Goal: Information Seeking & Learning: Learn about a topic

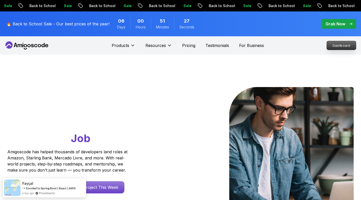
click at [339, 46] on p "Dashboard" at bounding box center [341, 45] width 29 height 9
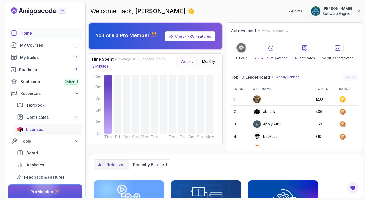
click at [44, 132] on div "Licenses" at bounding box center [52, 129] width 53 height 6
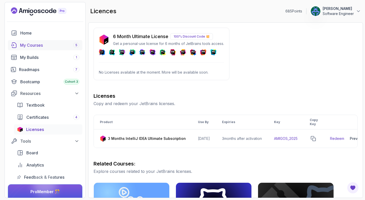
click at [41, 47] on div "My Courses 5" at bounding box center [49, 45] width 59 height 6
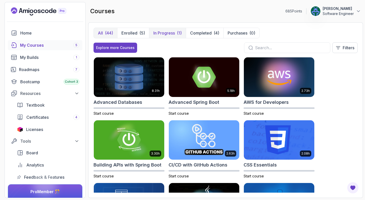
click at [158, 36] on button "In Progress (1)" at bounding box center [167, 33] width 37 height 10
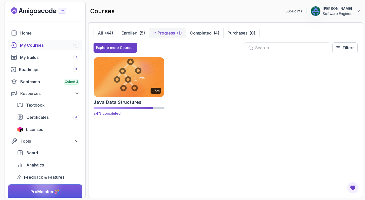
click at [132, 76] on img at bounding box center [129, 76] width 74 height 41
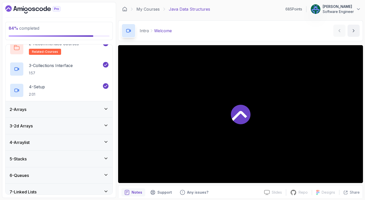
scroll to position [100, 0]
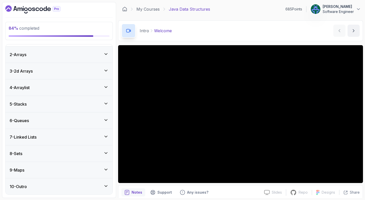
click at [32, 167] on div "9 - Maps" at bounding box center [59, 170] width 99 height 6
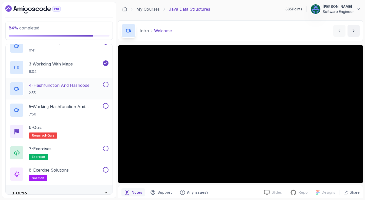
scroll to position [177, 0]
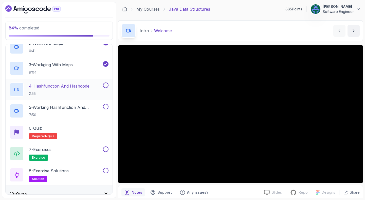
drag, startPoint x: 70, startPoint y: 90, endPoint x: 71, endPoint y: 93, distance: 3.5
click at [71, 93] on h2 "4 - Hashfunction And Hashcode 2:55" at bounding box center [59, 89] width 61 height 13
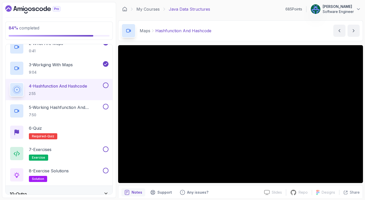
click at [259, 29] on div "Maps Hashfunction And Hashcode Hashfunction And Hashcode by nelson" at bounding box center [240, 30] width 245 height 21
click at [250, 28] on div "Maps Hashfunction And Hashcode Hashfunction And Hashcode by nelson" at bounding box center [240, 30] width 245 height 21
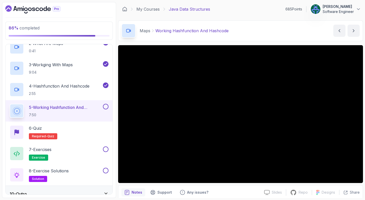
click at [247, 14] on div "My Courses Java Data Structures 685 Points Jonas Bourguignon Software Engineer" at bounding box center [240, 9] width 245 height 14
click at [258, 21] on div "Maps Working Hashfunction And Hashcode Working Hashfunction And Hashcode by nel…" at bounding box center [240, 30] width 245 height 21
click at [246, 11] on div "My Courses Java Data Structures 685 Points Jonas Bourguignon Software Engineer" at bounding box center [240, 9] width 245 height 14
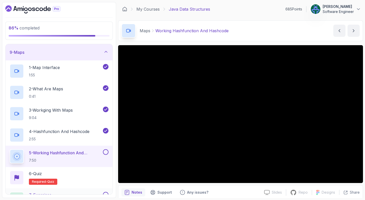
scroll to position [185, 0]
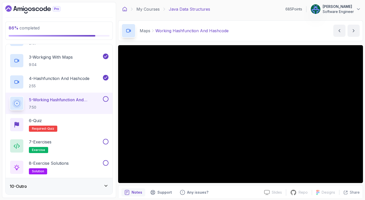
click at [124, 9] on icon at bounding box center [124, 9] width 5 height 5
click at [268, 32] on div "Maps Working Hashfunction And Hashcode Working Hashfunction And Hashcode by nel…" at bounding box center [240, 30] width 245 height 21
click at [104, 5] on div "86 % completed 1 - Intro 2 - Arrays 3 - 2d Arrays 4 - Arraylist 5 - Stacks 6 - …" at bounding box center [59, 100] width 114 height 196
click at [247, 10] on div "My Courses Java Data Structures 685 Points Jonas Bourguignon Software Engineer" at bounding box center [240, 9] width 245 height 14
click at [241, 15] on div "My Courses Java Data Structures 685 Points Jonas Bourguignon Software Engineer" at bounding box center [240, 9] width 245 height 14
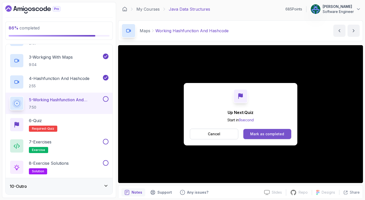
click at [274, 139] on button "Mark as completed" at bounding box center [268, 134] width 48 height 10
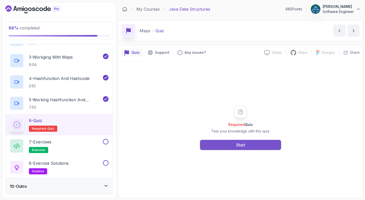
click at [258, 145] on button "Start" at bounding box center [240, 145] width 81 height 10
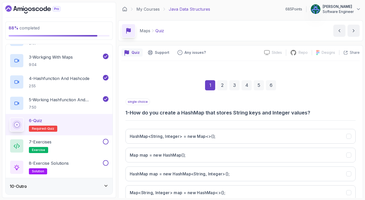
click at [221, 114] on h3 "1 - How do you create a HashMap that stores String keys and Integer values?" at bounding box center [241, 112] width 230 height 7
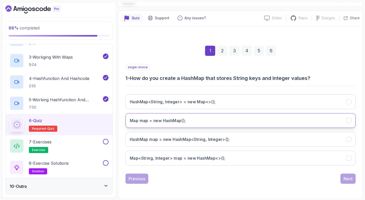
scroll to position [35, 0]
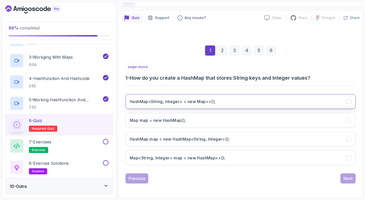
click at [263, 101] on button "HashMap<String, Integer> = new Map<>();" at bounding box center [241, 101] width 230 height 15
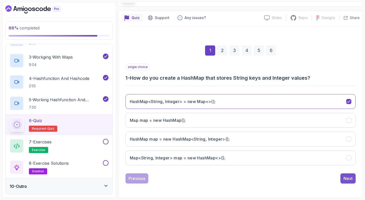
click at [349, 180] on div "Next" at bounding box center [348, 178] width 9 height 6
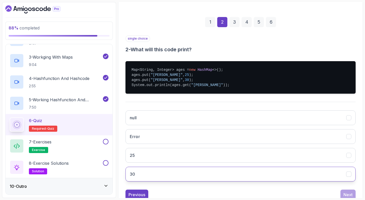
scroll to position [79, 0]
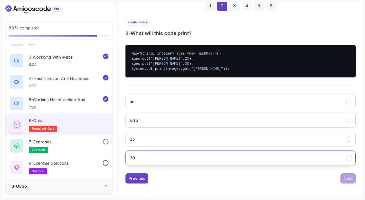
click at [176, 158] on button "30" at bounding box center [241, 157] width 230 height 15
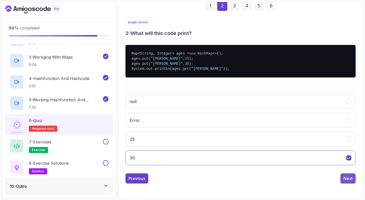
click at [351, 181] on button "Next" at bounding box center [348, 178] width 15 height 10
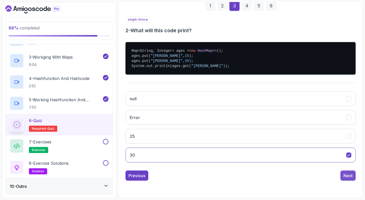
scroll to position [35, 0]
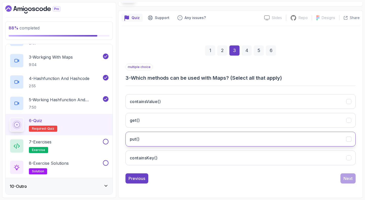
click at [186, 141] on button "put()" at bounding box center [241, 139] width 230 height 15
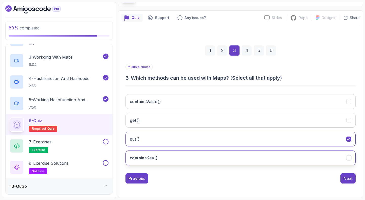
click at [203, 161] on button "containsKey()" at bounding box center [241, 157] width 230 height 15
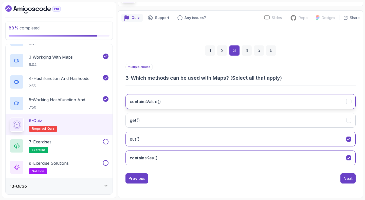
click at [219, 97] on button "containsValue()" at bounding box center [241, 101] width 230 height 15
click at [347, 180] on div "Next" at bounding box center [348, 178] width 9 height 6
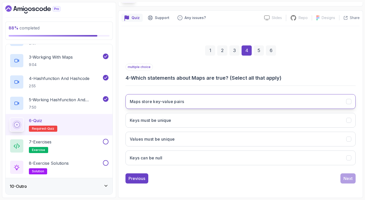
click at [205, 101] on button "Maps store key-value pairs" at bounding box center [241, 101] width 230 height 15
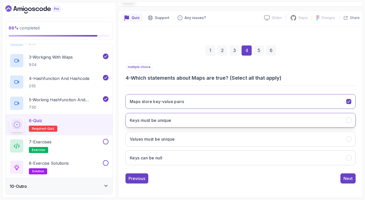
click at [186, 122] on button "Keys must be unique" at bounding box center [241, 120] width 230 height 15
click at [350, 177] on div "Next" at bounding box center [348, 178] width 9 height 6
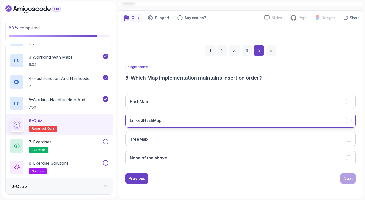
click at [219, 120] on button "LinkedHashMap" at bounding box center [241, 120] width 230 height 15
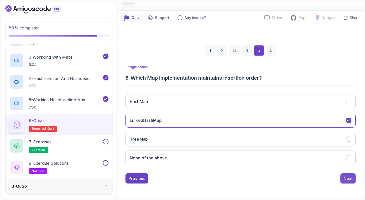
click at [347, 181] on button "Next" at bounding box center [348, 178] width 15 height 10
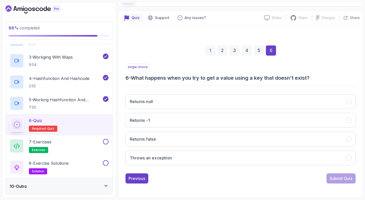
click at [237, 78] on h3 "6 - What happens when you try to get a value using a key that doesn't exist?" at bounding box center [241, 77] width 230 height 7
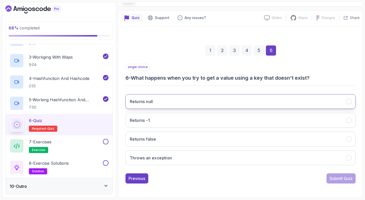
click at [184, 103] on button "Returns null" at bounding box center [241, 101] width 230 height 15
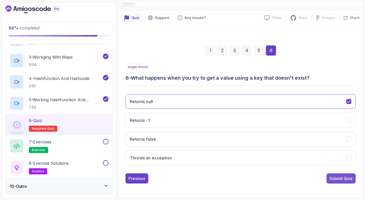
click at [335, 177] on div "Submit Quiz" at bounding box center [341, 178] width 23 height 6
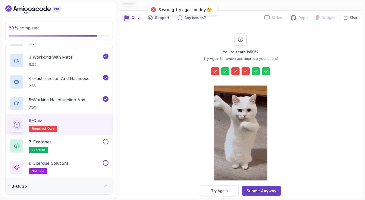
click at [223, 193] on div "Try Again" at bounding box center [219, 190] width 17 height 5
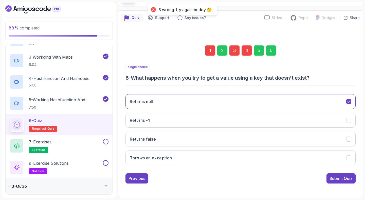
click at [213, 51] on div "1" at bounding box center [210, 50] width 10 height 10
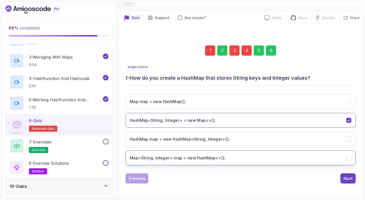
click at [186, 160] on h3 "Map<String, Integer> map = new HashMap<>();" at bounding box center [178, 158] width 96 height 6
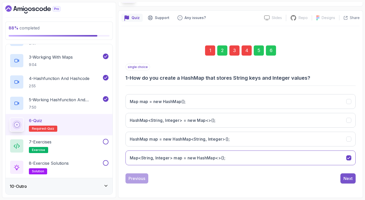
click at [349, 181] on div "Next" at bounding box center [348, 178] width 9 height 6
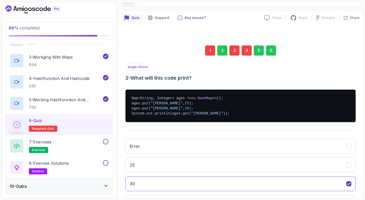
click at [232, 45] on div "3" at bounding box center [235, 50] width 10 height 10
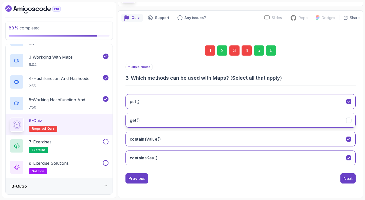
click at [172, 124] on button "get()" at bounding box center [241, 120] width 230 height 15
click at [350, 179] on div "Next" at bounding box center [348, 178] width 9 height 6
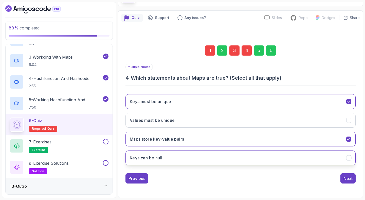
click at [228, 155] on button "Keys can be null" at bounding box center [241, 157] width 230 height 15
click at [352, 180] on div "Next" at bounding box center [348, 178] width 9 height 6
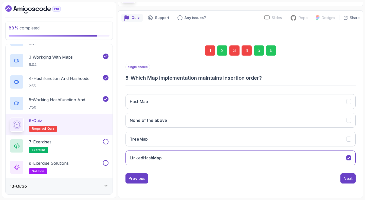
click at [272, 48] on div "6" at bounding box center [271, 50] width 10 height 10
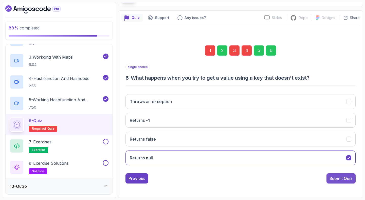
click at [347, 180] on div "Submit Quiz" at bounding box center [341, 178] width 23 height 6
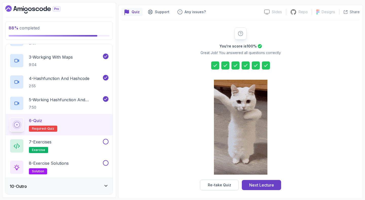
scroll to position [43, 0]
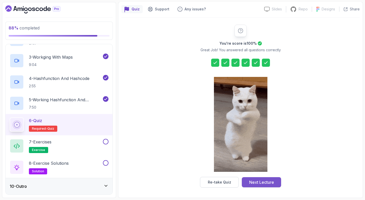
click at [259, 180] on div "Next Lecture" at bounding box center [261, 182] width 25 height 6
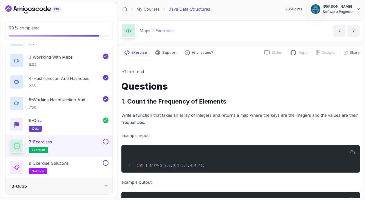
click at [108, 141] on button at bounding box center [106, 142] width 6 height 6
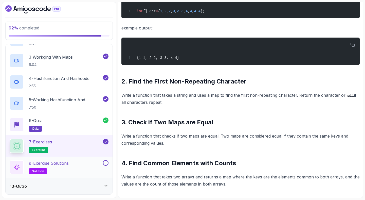
click at [108, 164] on button at bounding box center [106, 163] width 6 height 6
click at [82, 165] on div "8 - Exercise Solutions solution" at bounding box center [56, 167] width 92 height 14
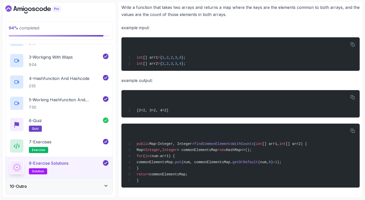
scroll to position [659, 0]
click at [94, 187] on div "10 - Outro" at bounding box center [59, 186] width 99 height 6
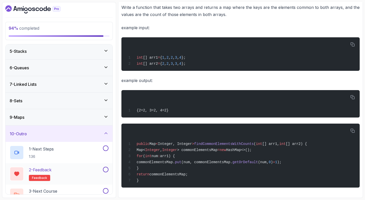
scroll to position [78, 0]
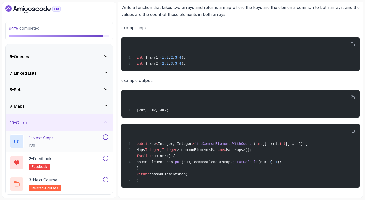
click at [108, 136] on button at bounding box center [106, 137] width 6 height 6
click at [71, 139] on div "1 - Next Steps 1:36" at bounding box center [56, 141] width 92 height 14
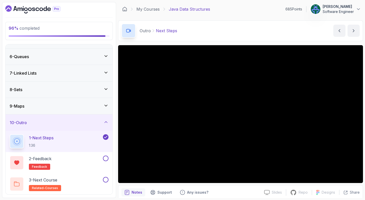
click at [232, 25] on div "Outro Next Steps Next Steps by nelson" at bounding box center [240, 30] width 245 height 21
drag, startPoint x: 283, startPoint y: 10, endPoint x: 289, endPoint y: 8, distance: 6.0
click at [289, 8] on p "685 Points" at bounding box center [294, 9] width 17 height 5
click at [234, 35] on div "Outro Next Steps Next Steps by nelson" at bounding box center [240, 30] width 245 height 21
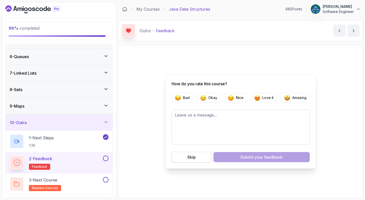
click at [198, 159] on button "Skip" at bounding box center [192, 157] width 40 height 11
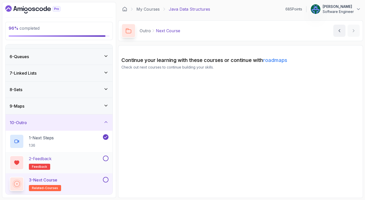
click at [107, 159] on button at bounding box center [106, 159] width 6 height 6
click at [106, 180] on button at bounding box center [106, 180] width 6 height 6
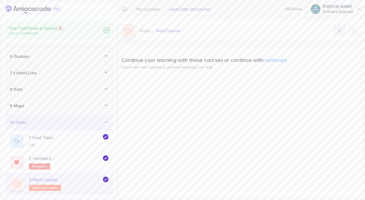
scroll to position [77, 0]
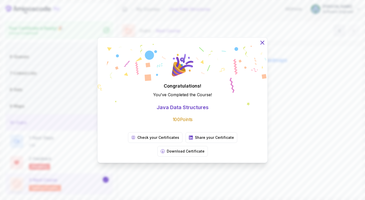
click at [262, 44] on icon at bounding box center [262, 42] width 3 height 3
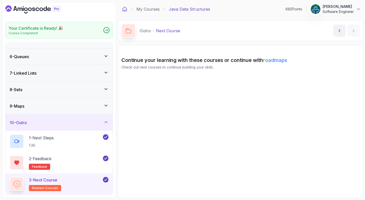
click at [126, 10] on icon at bounding box center [124, 9] width 5 height 5
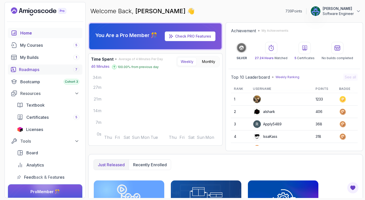
click at [40, 66] on link "Roadmaps 7" at bounding box center [45, 69] width 75 height 10
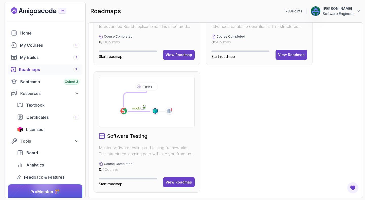
scroll to position [157, 0]
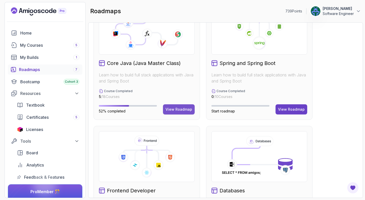
click at [186, 112] on button "View Roadmap" at bounding box center [179, 109] width 32 height 10
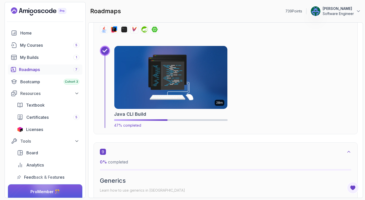
scroll to position [1623, 0]
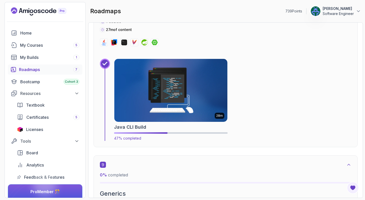
click at [167, 107] on img at bounding box center [171, 90] width 119 height 66
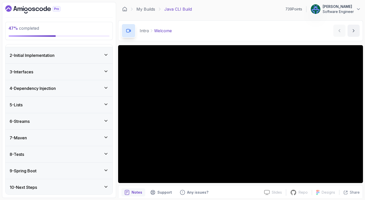
scroll to position [121, 0]
click at [76, 68] on div "3 - Interfaces" at bounding box center [59, 71] width 99 height 6
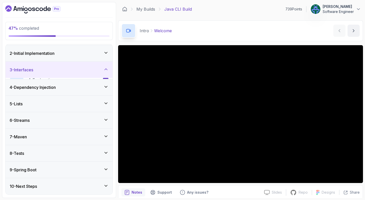
scroll to position [15, 0]
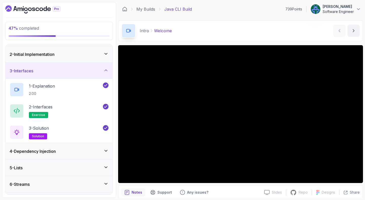
click at [85, 150] on div "4 - Dependency Injection" at bounding box center [59, 151] width 99 height 6
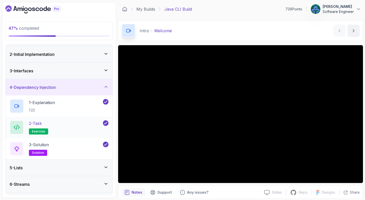
scroll to position [52, 0]
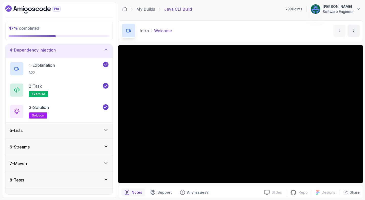
click at [76, 134] on div "5 - Lists" at bounding box center [59, 130] width 107 height 16
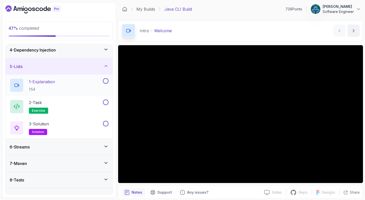
click at [105, 80] on button at bounding box center [106, 81] width 6 height 6
click at [107, 105] on div at bounding box center [105, 102] width 7 height 6
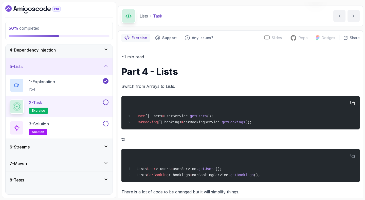
scroll to position [24, 0]
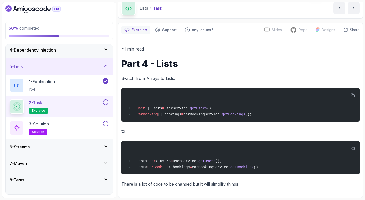
click at [105, 100] on button at bounding box center [106, 102] width 6 height 6
click at [106, 125] on button at bounding box center [106, 124] width 6 height 6
click at [77, 149] on div "6 - Streams" at bounding box center [59, 147] width 99 height 6
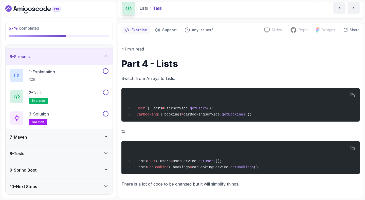
scroll to position [78, 0]
click at [71, 74] on div "1 - Explanation 1:29" at bounding box center [56, 75] width 92 height 14
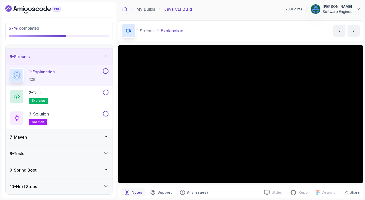
click at [125, 10] on icon at bounding box center [124, 9] width 5 height 5
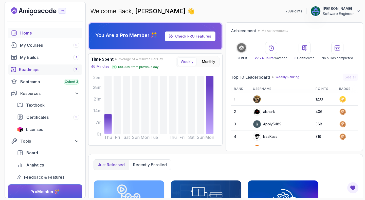
click at [31, 68] on div "Roadmaps 7" at bounding box center [49, 69] width 60 height 6
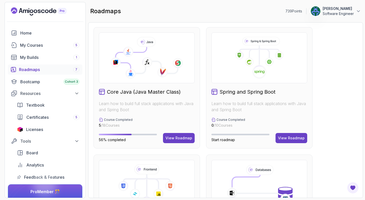
scroll to position [171, 0]
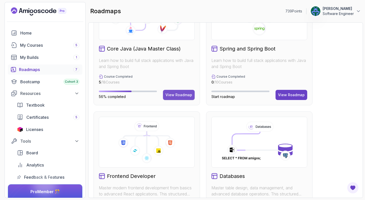
click at [180, 97] on div "View Roadmap" at bounding box center [179, 94] width 27 height 5
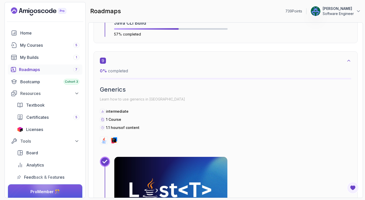
scroll to position [1832, 0]
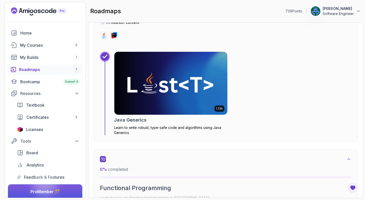
click at [175, 98] on img at bounding box center [171, 83] width 119 height 66
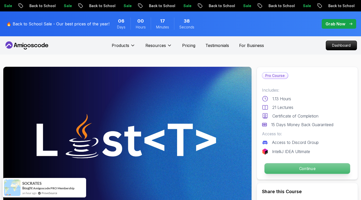
click at [328, 169] on p "Continue" at bounding box center [308, 168] width 86 height 11
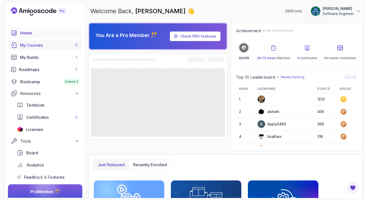
click at [27, 49] on link "My Courses 5" at bounding box center [45, 45] width 75 height 10
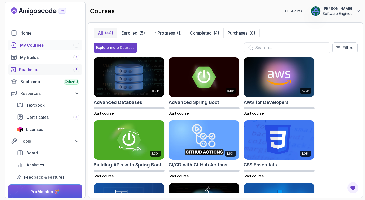
click at [37, 72] on div "Roadmaps 7" at bounding box center [49, 69] width 60 height 6
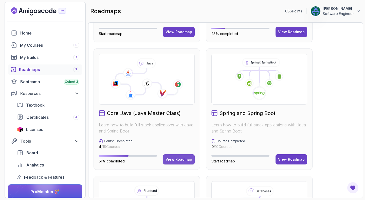
scroll to position [155, 0]
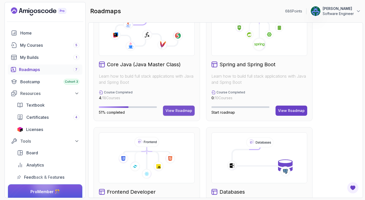
click at [193, 113] on button "View Roadmap" at bounding box center [179, 111] width 32 height 10
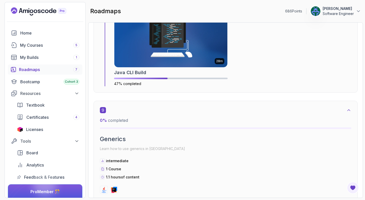
scroll to position [1798, 0]
